Goal: Obtain resource: Obtain resource

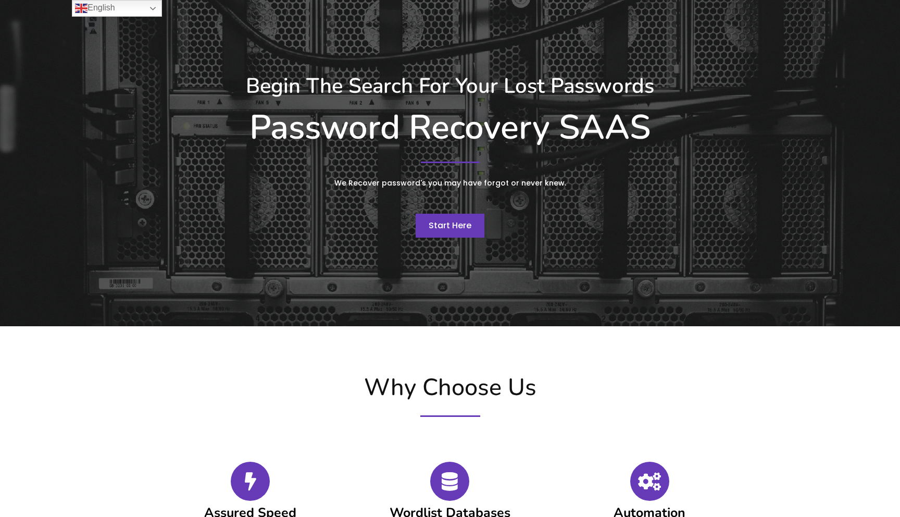
scroll to position [67, 0]
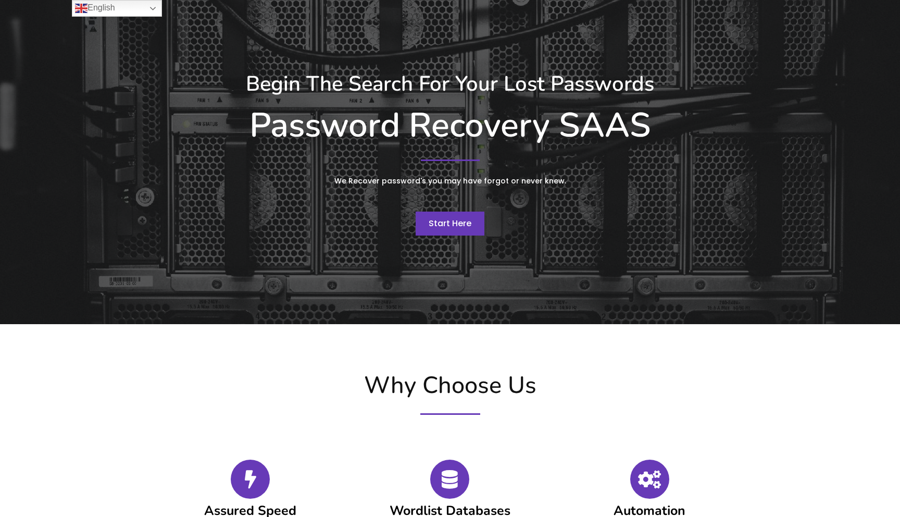
click at [458, 232] on link "Start Here" at bounding box center [450, 223] width 69 height 24
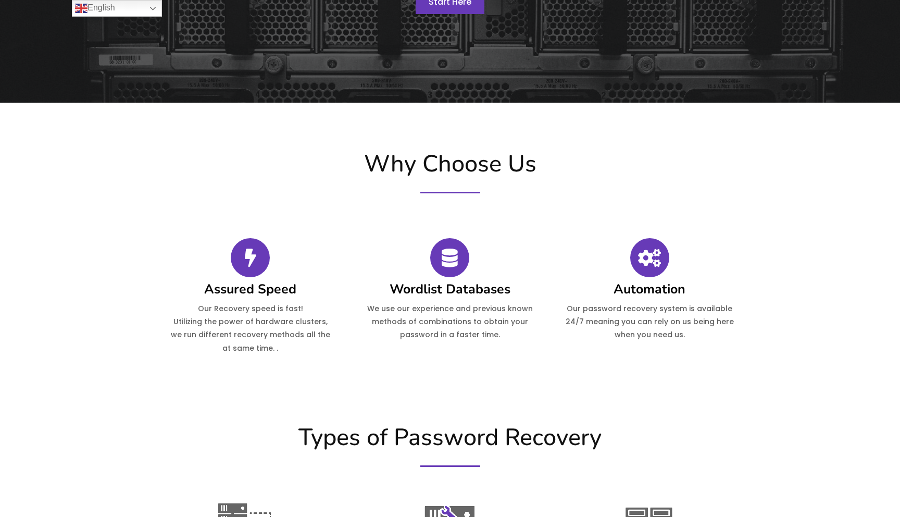
scroll to position [364, 0]
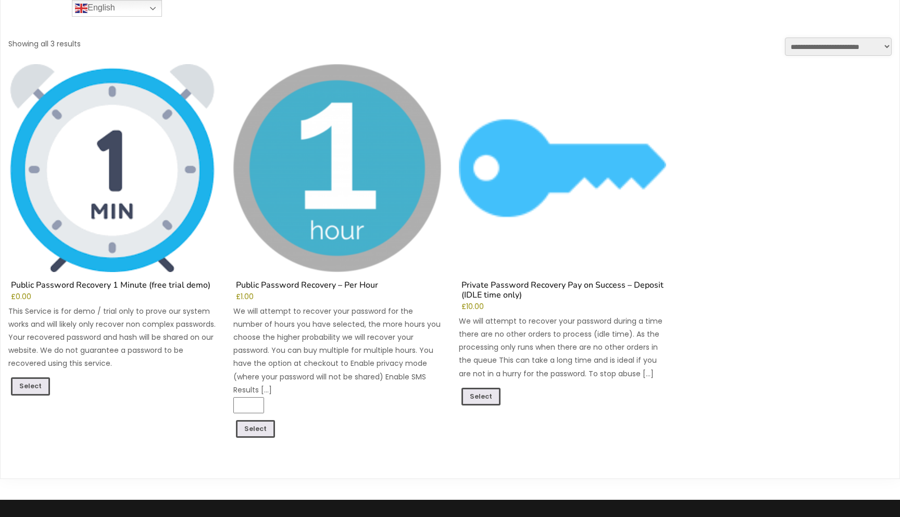
scroll to position [94, 0]
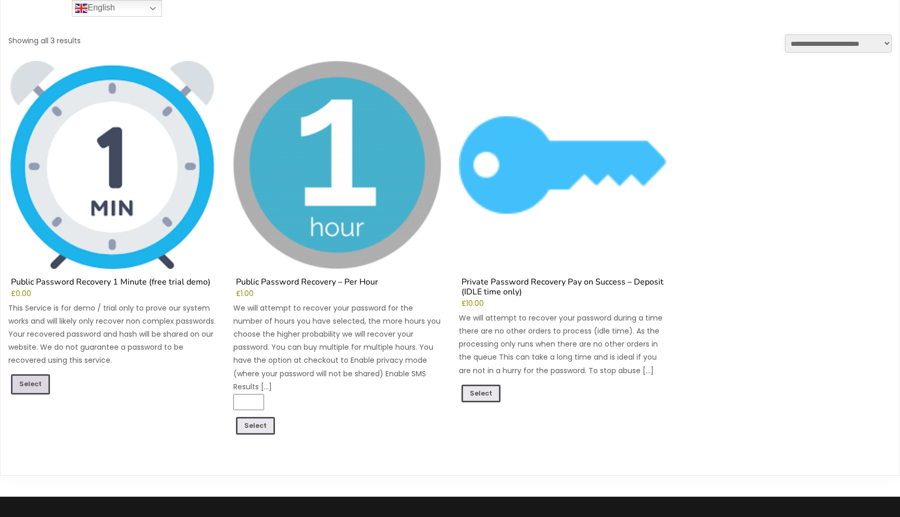
click at [37, 381] on link "Select" at bounding box center [30, 384] width 39 height 20
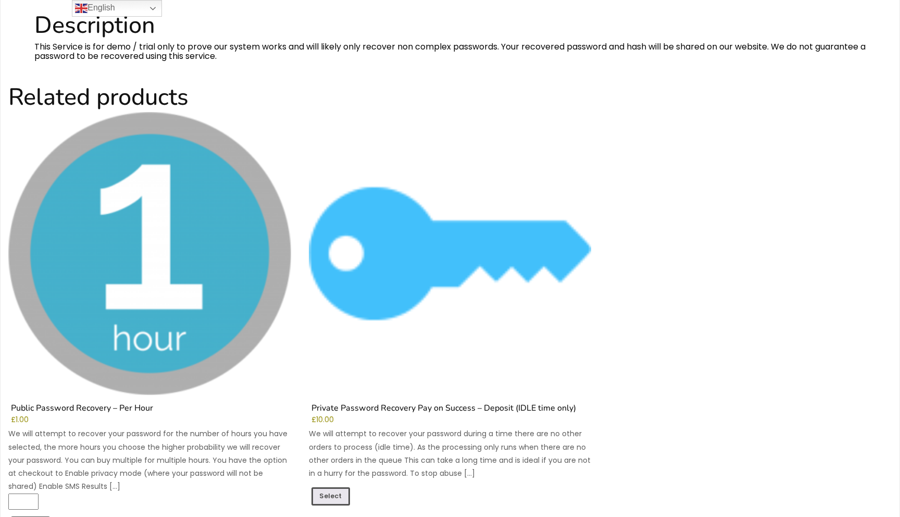
scroll to position [690, 0]
